Goal: Task Accomplishment & Management: Use online tool/utility

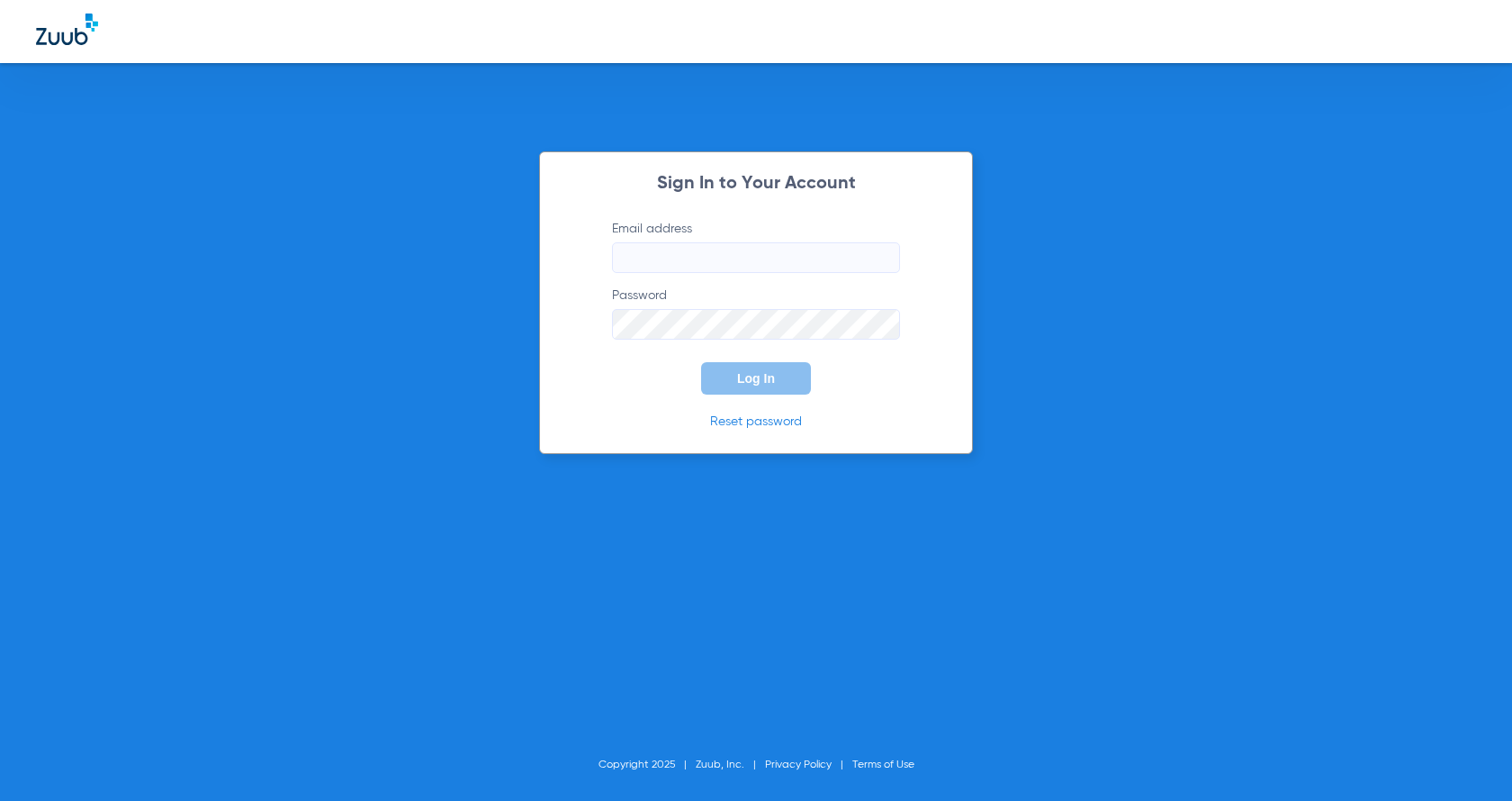
type input "[PERSON_NAME][EMAIL_ADDRESS][DOMAIN_NAME]"
click at [737, 374] on span "Log In" at bounding box center [756, 378] width 38 height 14
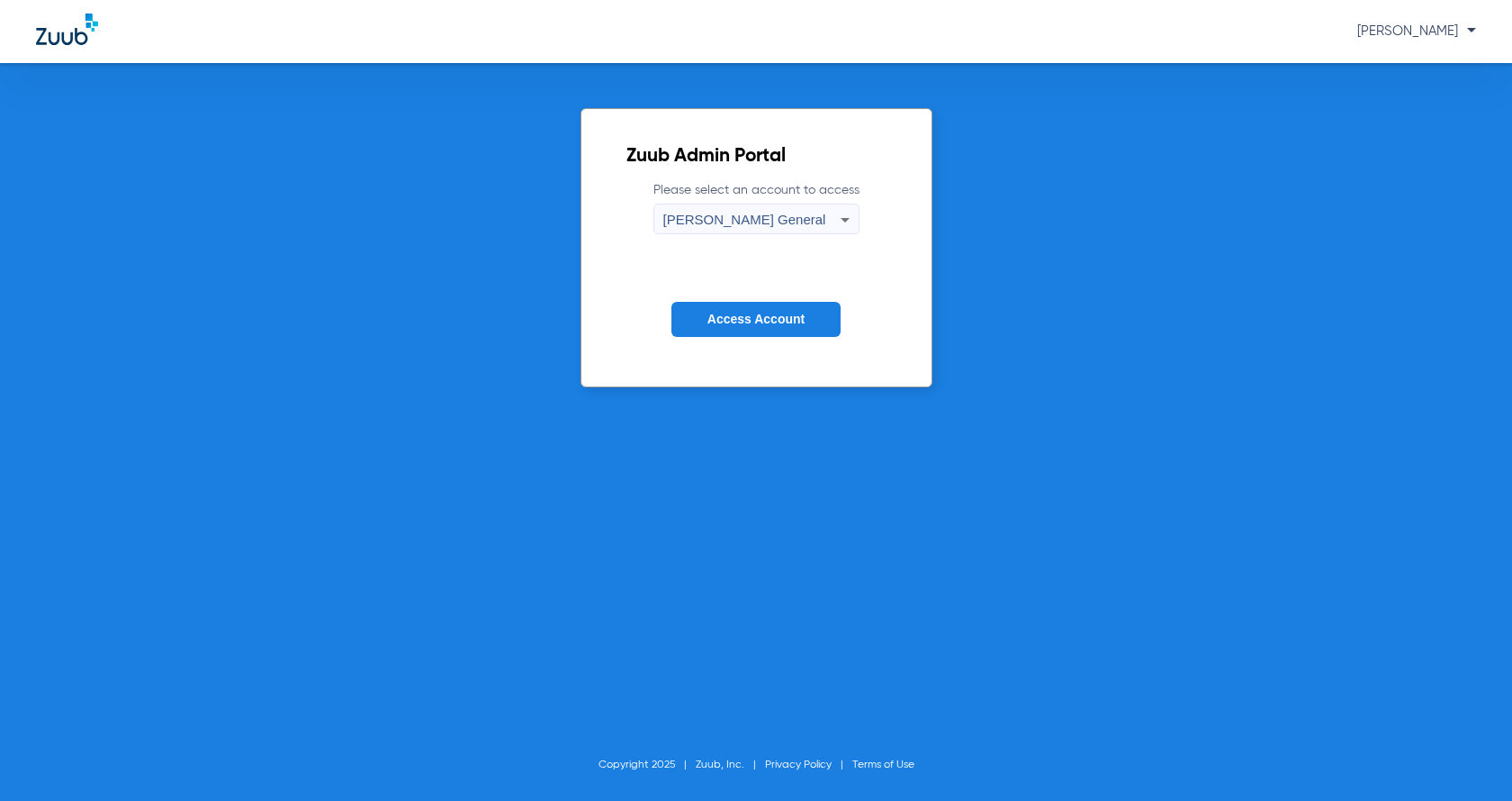
click at [778, 321] on span "Access Account" at bounding box center [756, 318] width 97 height 14
click at [779, 323] on span "Access Account" at bounding box center [756, 318] width 97 height 14
click at [782, 206] on div "[PERSON_NAME] General" at bounding box center [752, 220] width 177 height 30
click at [785, 250] on span "[PERSON_NAME] General" at bounding box center [746, 250] width 152 height 12
click at [770, 323] on span "Access Account" at bounding box center [756, 318] width 97 height 14
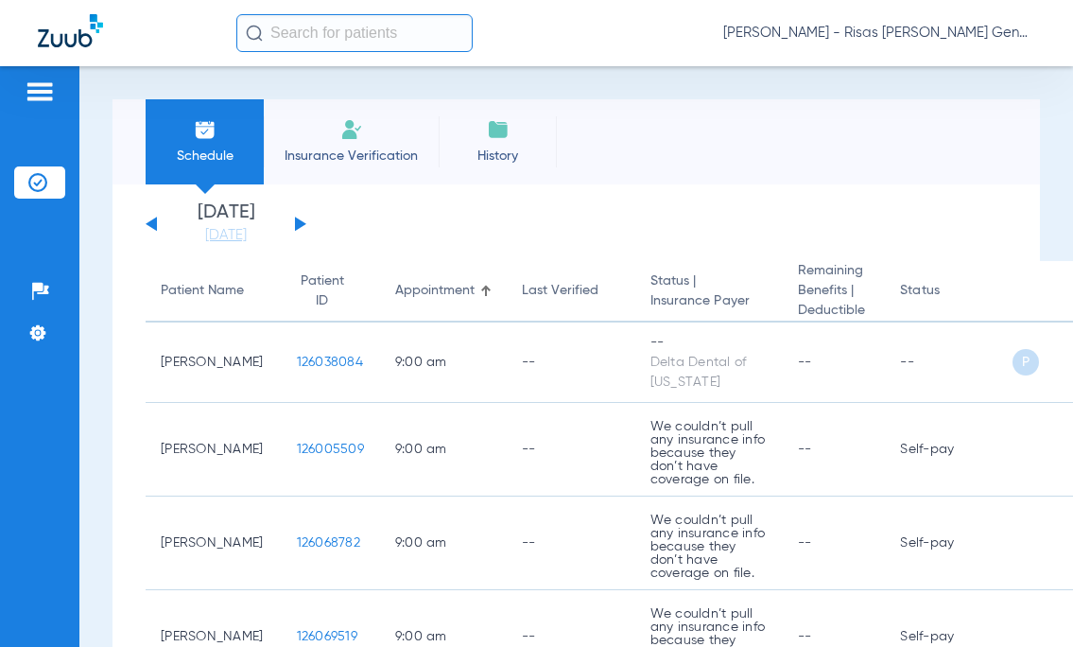
click at [327, 33] on input "text" at bounding box center [354, 33] width 236 height 38
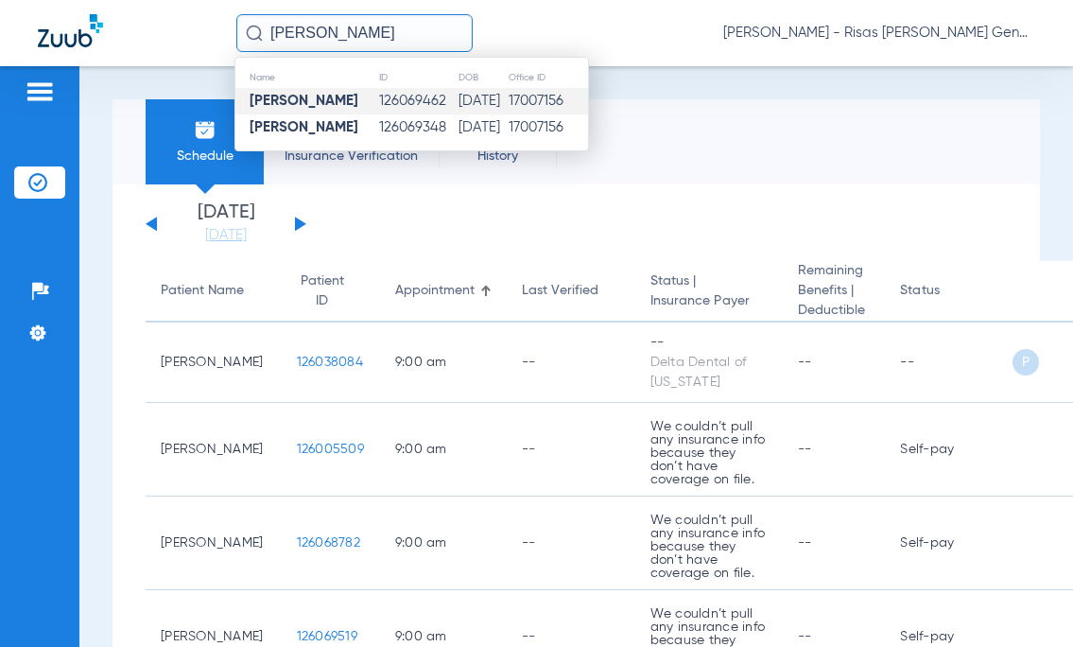
type input "[PERSON_NAME]"
click at [352, 104] on strong "[PERSON_NAME]" at bounding box center [304, 101] width 109 height 14
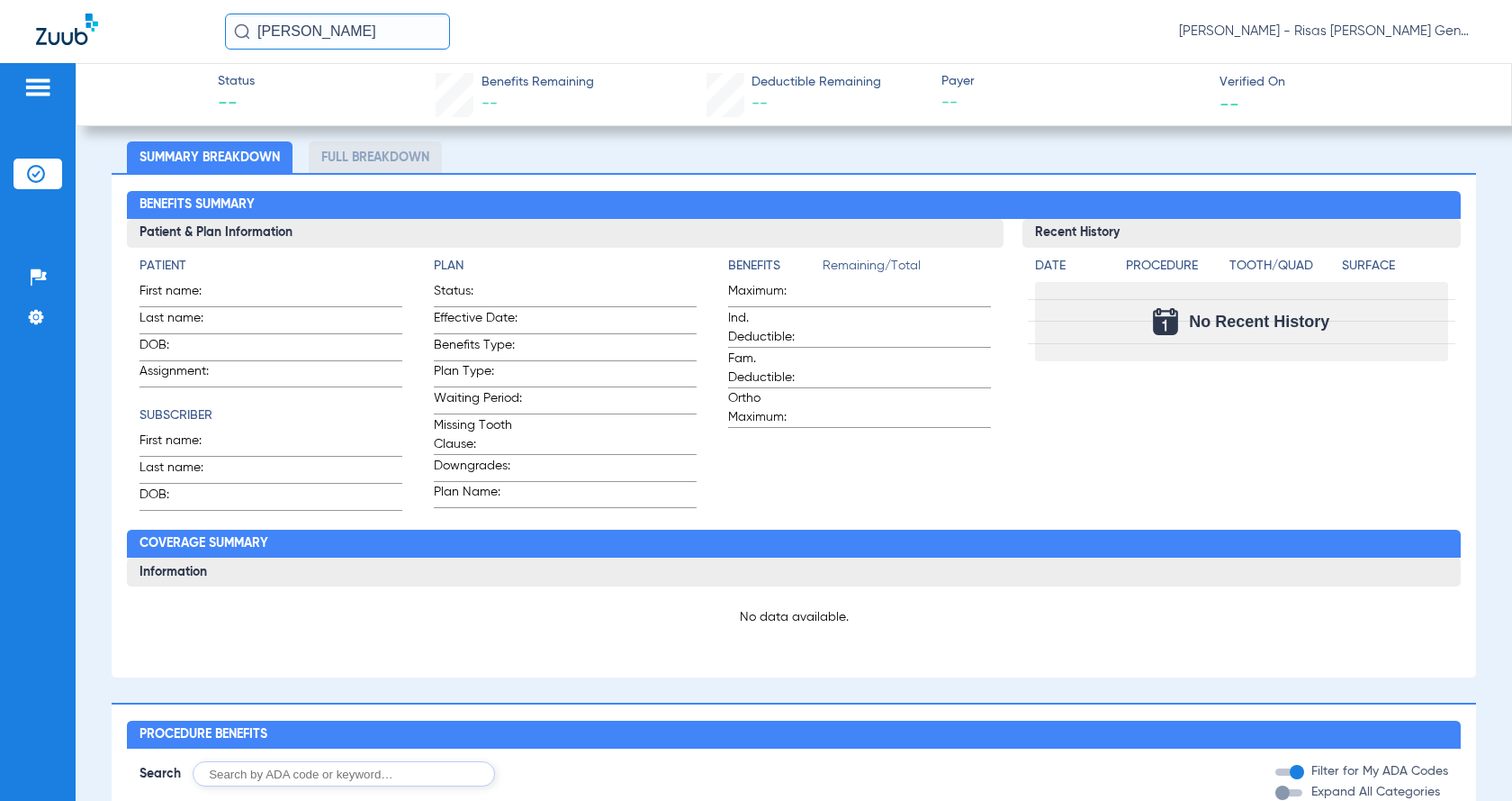
scroll to position [249, 0]
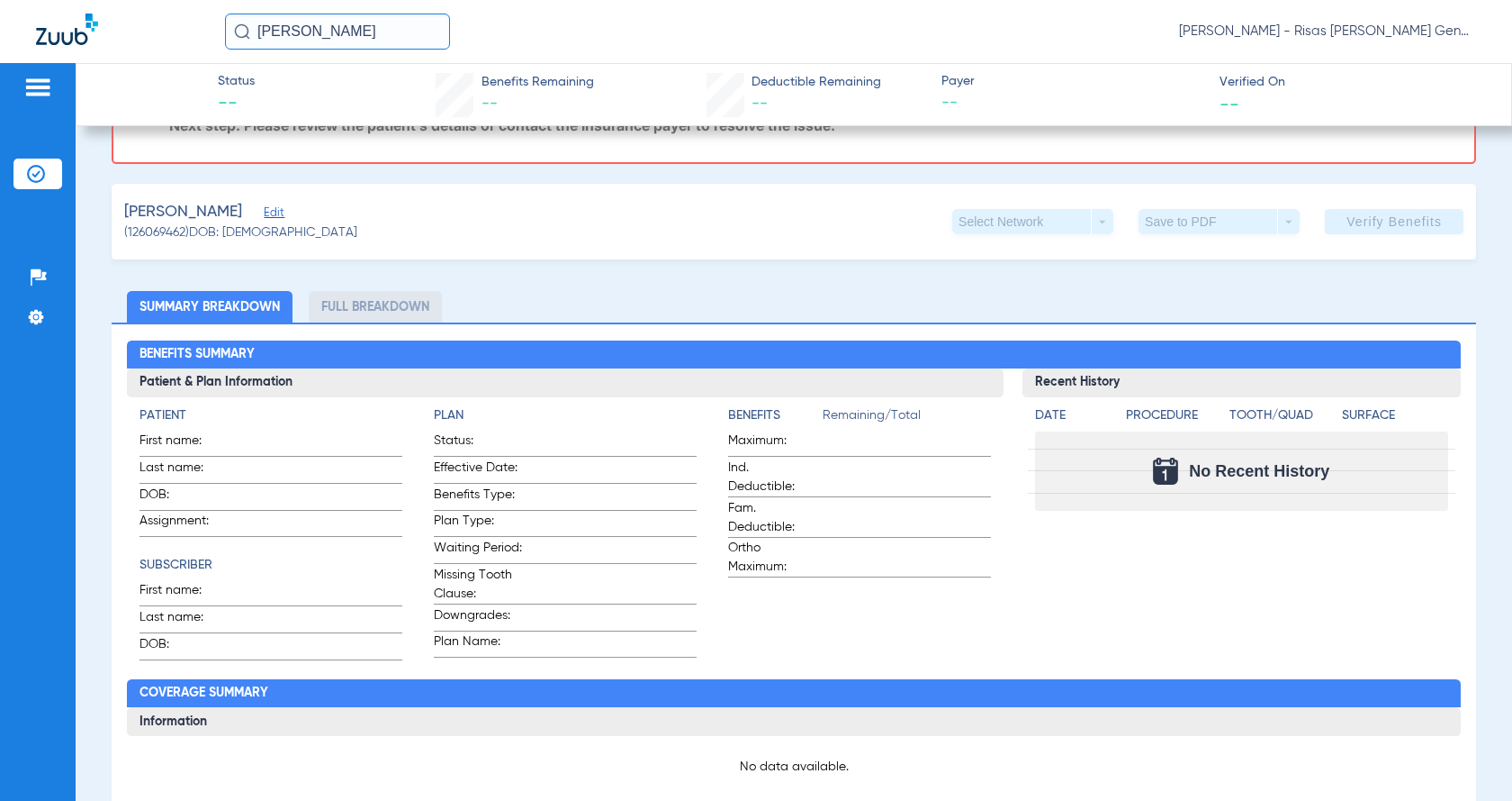
click at [933, 619] on app-benefits-information "Benefits Remaining/Total Maximum: Ind. Deductible: Fam. Deductible: Ortho Maxim…" at bounding box center [860, 532] width 263 height 254
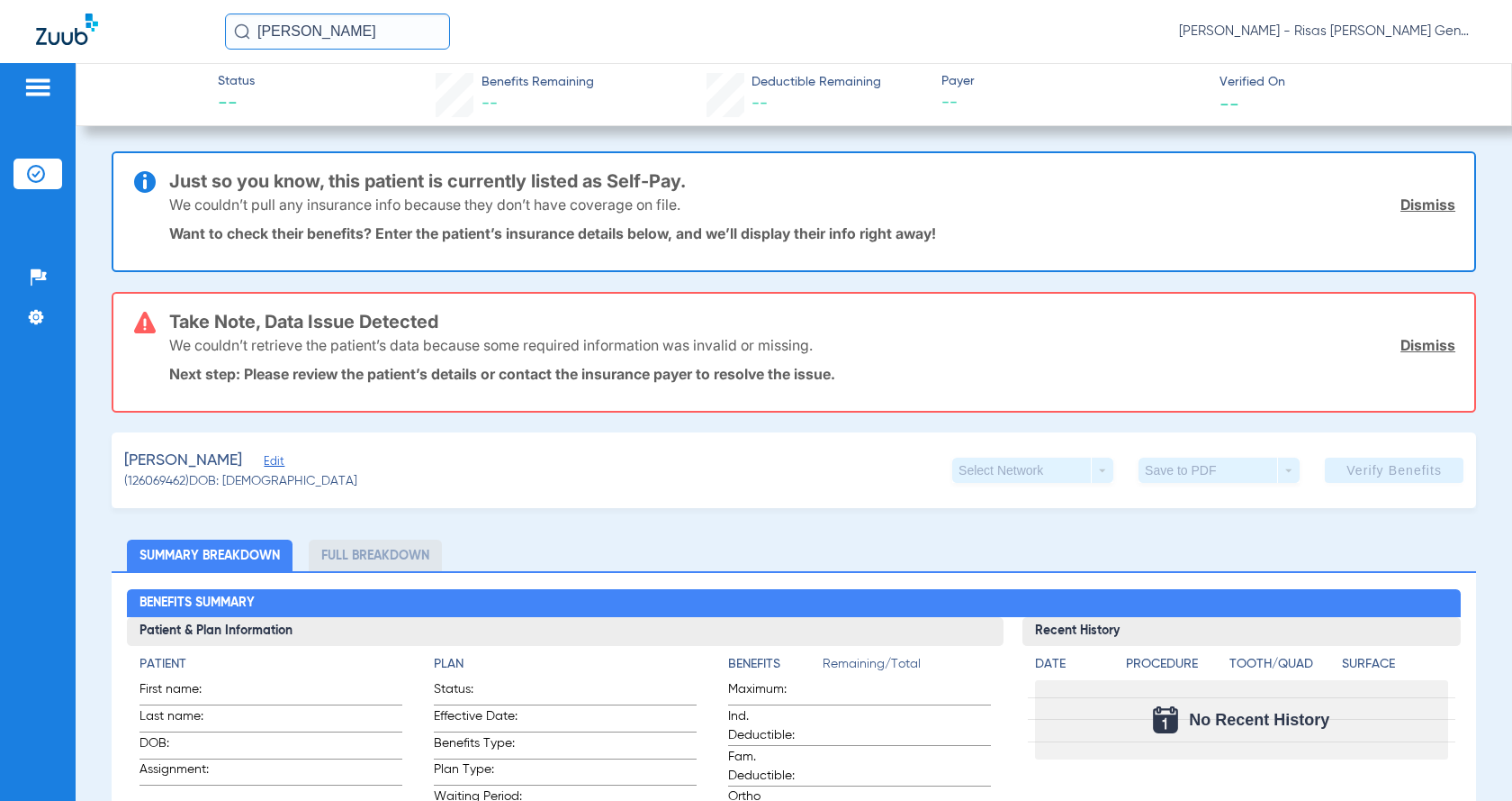
drag, startPoint x: 603, startPoint y: 457, endPoint x: 413, endPoint y: 511, distance: 197.5
drag, startPoint x: 413, startPoint y: 511, endPoint x: 368, endPoint y: 560, distance: 66.5
click at [368, 560] on li "Full Breakdown" at bounding box center [375, 554] width 133 height 31
click at [40, 162] on li "Insurance Verification" at bounding box center [37, 173] width 49 height 30
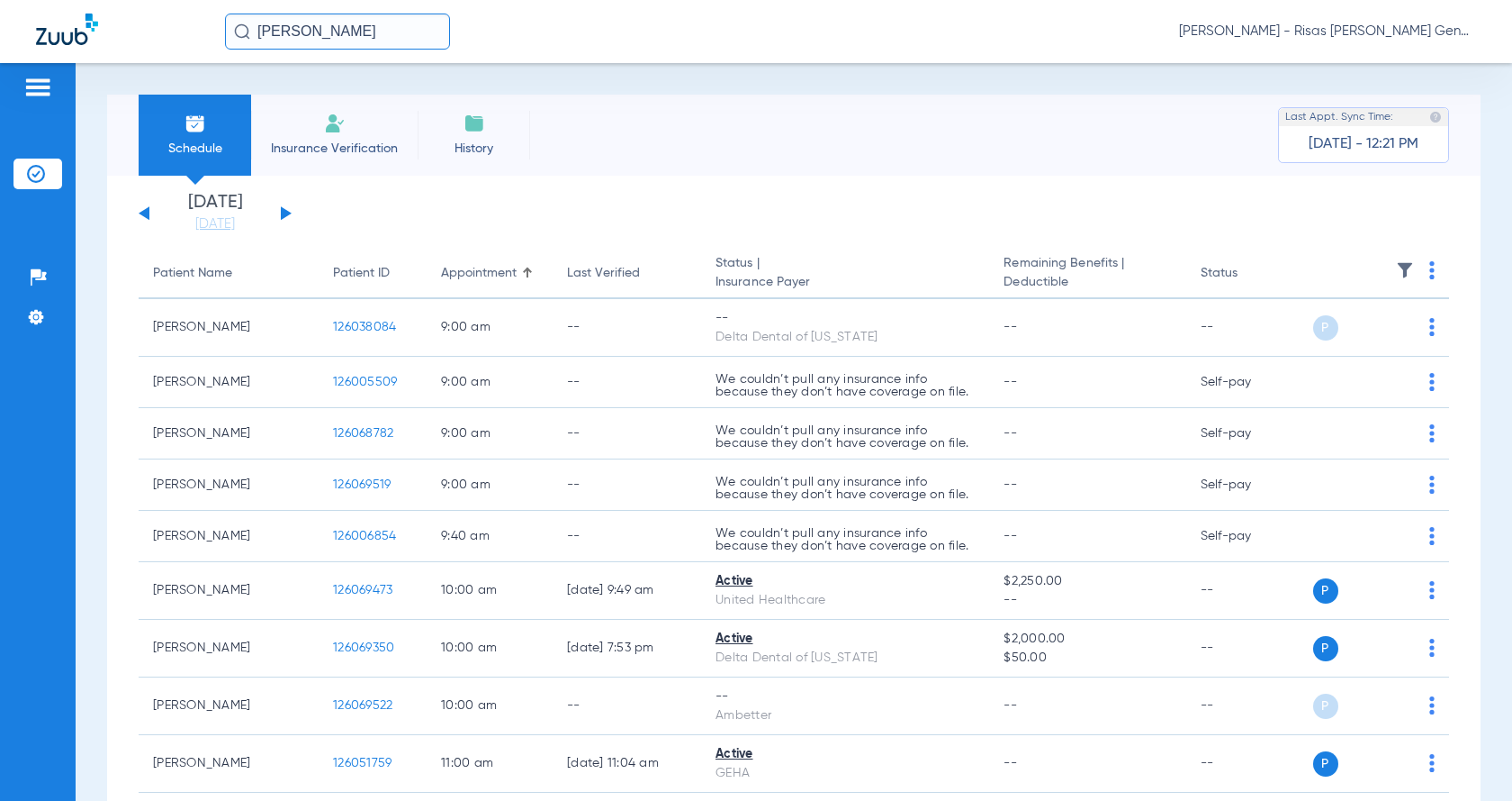
click at [405, 25] on input "[PERSON_NAME]" at bounding box center [337, 31] width 225 height 36
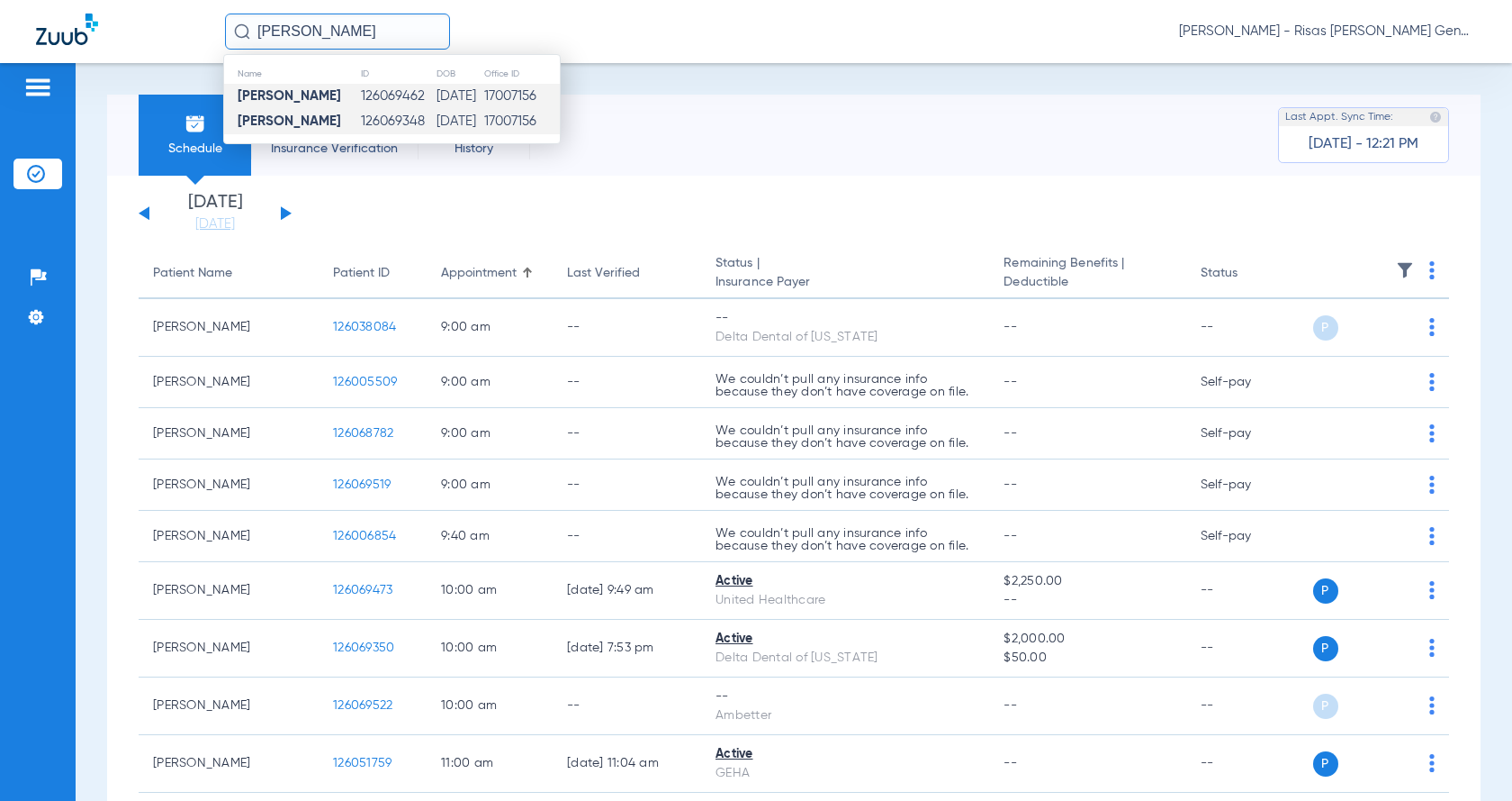
click at [436, 113] on td "[DATE]" at bounding box center [460, 121] width 48 height 25
